Goal: Share content: Share content

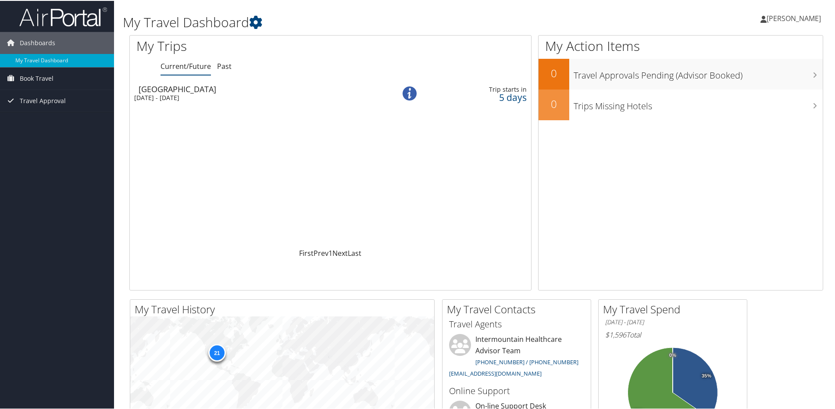
click at [185, 93] on div "[DATE] - [DATE]" at bounding box center [253, 97] width 238 height 8
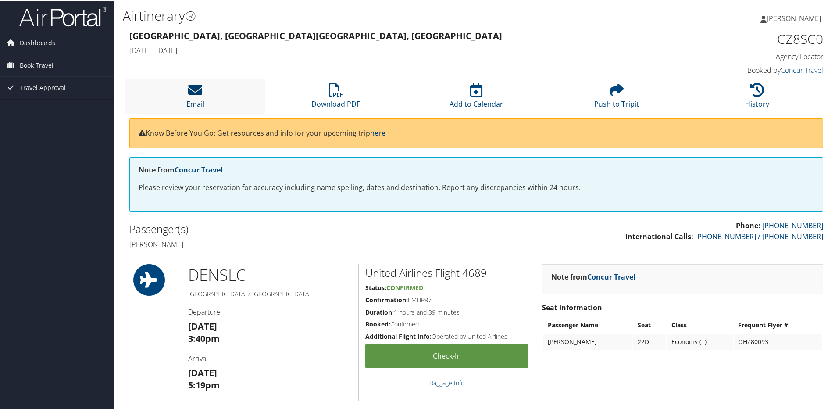
click at [190, 91] on icon at bounding box center [195, 89] width 14 height 14
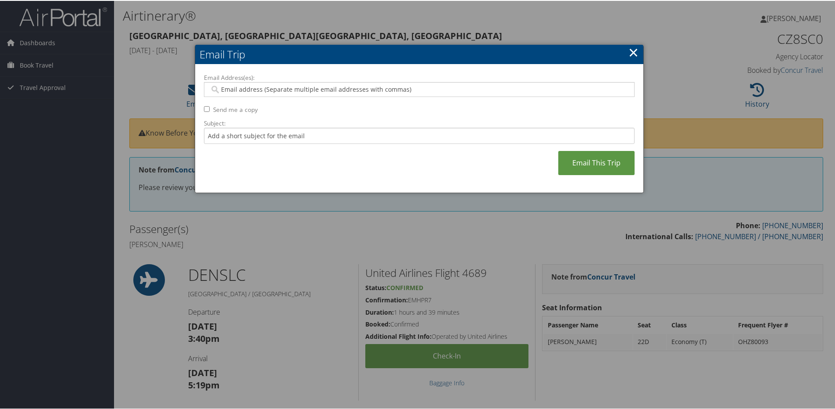
click at [260, 90] on input "Email Address(es):" at bounding box center [419, 88] width 419 height 9
type input "danielledegarie@hotmail.com"
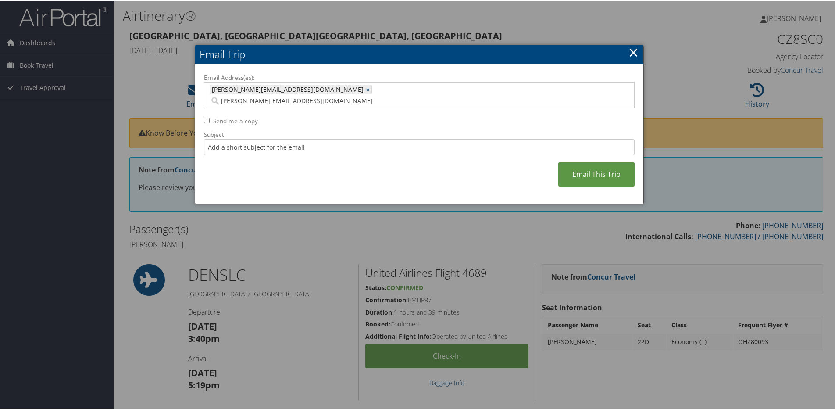
type input "danielledegarie@hotmail.com"
type input "danielle.bacadegarie@imail.org"
type input "danielledegarie@hotmail.com, danielle.bacadegarie@imail.org"
click at [384, 110] on div "Email Address(es): danielledegarie@hotmail.com, danielle.bacadegarie@imail.org …" at bounding box center [419, 133] width 431 height 122
click at [317, 138] on input "Subject:" at bounding box center [419, 146] width 431 height 16
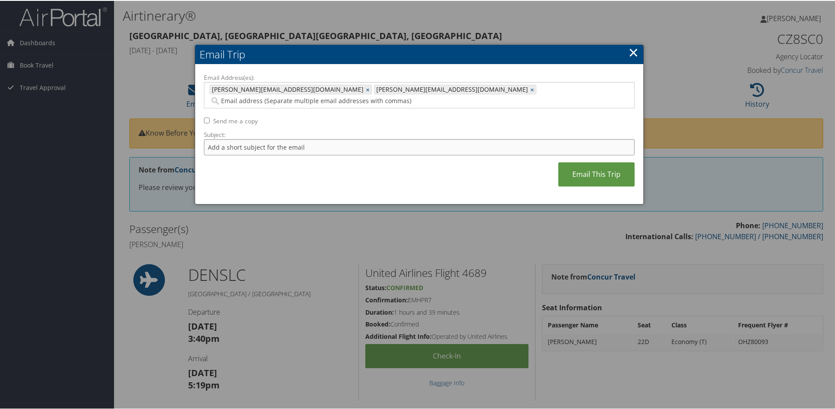
type input "I"
type input "SLC itinerary"
click at [623, 161] on link "Email This Trip" at bounding box center [596, 173] width 76 height 24
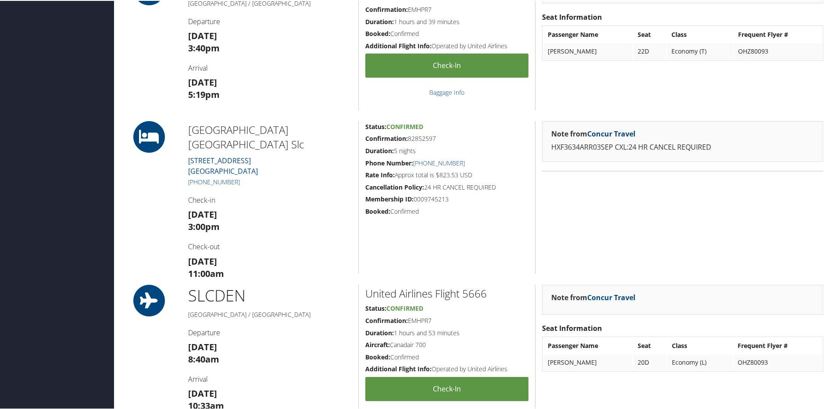
scroll to position [439, 0]
